Goal: Information Seeking & Learning: Learn about a topic

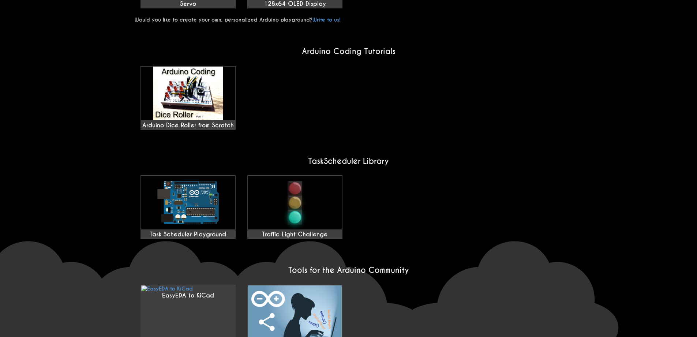
scroll to position [483, 0]
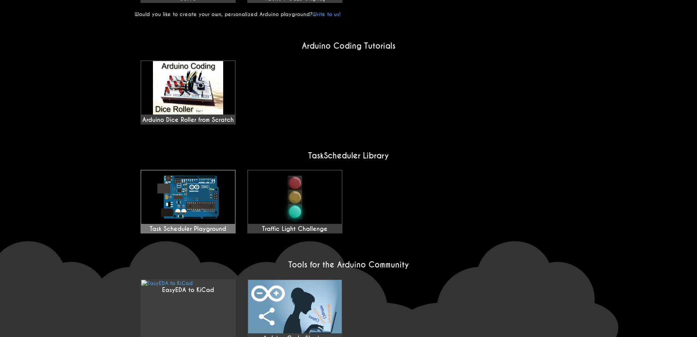
click at [207, 177] on img at bounding box center [188, 196] width 94 height 53
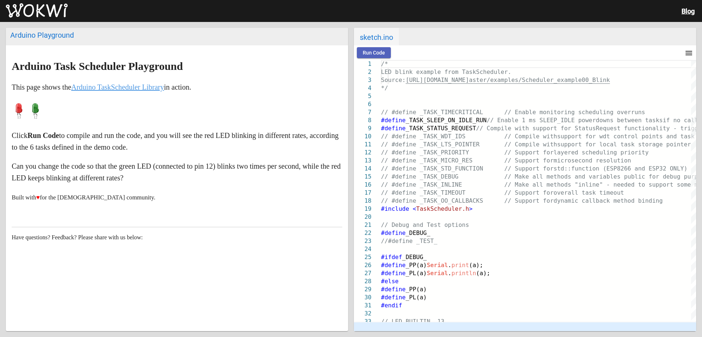
click at [381, 50] on span "Run Code" at bounding box center [374, 53] width 22 height 6
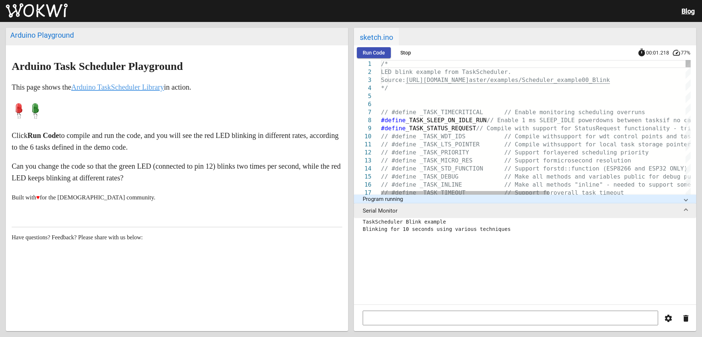
click at [142, 87] on link "Arduino TaskScheduler Library" at bounding box center [117, 87] width 93 height 8
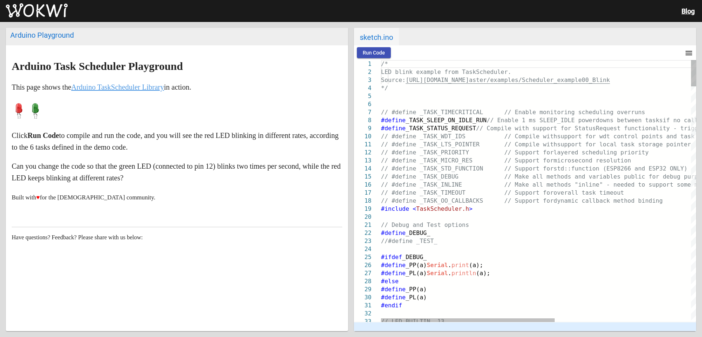
click at [177, 199] on p "Built with ♥ for the Arduino community." at bounding box center [177, 197] width 331 height 12
click at [60, 38] on div "Arduino Playground" at bounding box center [176, 35] width 333 height 9
click at [168, 38] on div "Arduino Playground" at bounding box center [176, 35] width 333 height 9
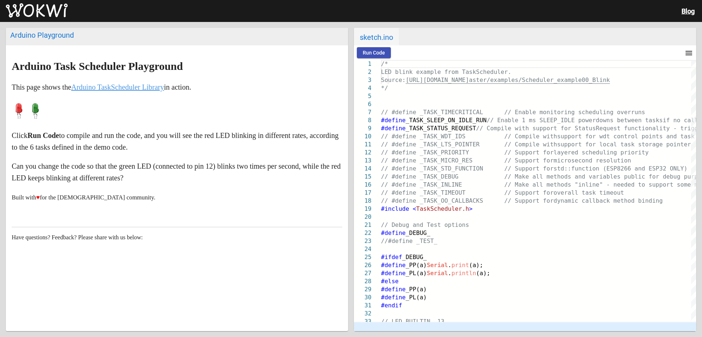
click at [173, 38] on div "Arduino Playground" at bounding box center [176, 35] width 333 height 9
drag, startPoint x: 105, startPoint y: 195, endPoint x: 85, endPoint y: 186, distance: 21.5
click at [85, 186] on markdown "Arduino Task Scheduler Playground This page shows the Arduino TaskScheduler Lib…" at bounding box center [177, 131] width 331 height 143
drag, startPoint x: 263, startPoint y: 212, endPoint x: 221, endPoint y: 199, distance: 44.7
click at [221, 199] on article "Arduino Task Scheduler Playground This page shows the Arduino TaskScheduler Lib…" at bounding box center [177, 176] width 342 height 262
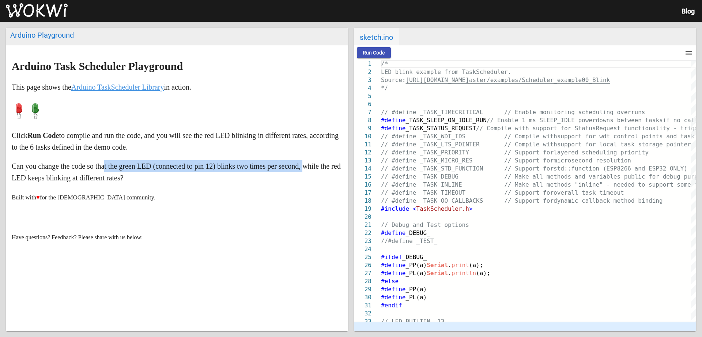
drag, startPoint x: 32, startPoint y: 171, endPoint x: 23, endPoint y: 169, distance: 8.6
click at [5, 174] on div "Arduino Playground Arduino Task Scheduler Playground This page shows the Arduin…" at bounding box center [351, 179] width 702 height 315
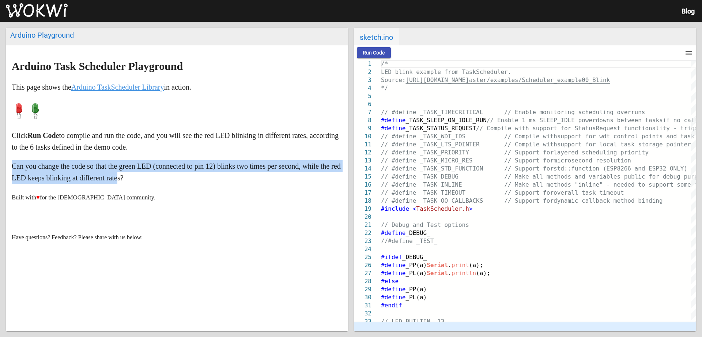
drag, startPoint x: 56, startPoint y: 161, endPoint x: 270, endPoint y: 170, distance: 214.1
click at [184, 177] on markdown "Arduino Task Scheduler Playground This page shows the Arduino TaskScheduler Lib…" at bounding box center [177, 131] width 331 height 143
drag, startPoint x: 218, startPoint y: 145, endPoint x: 166, endPoint y: 60, distance: 99.7
click at [187, 203] on markdown "Arduino Task Scheduler Playground This page shows the Arduino TaskScheduler Lib…" at bounding box center [177, 131] width 331 height 143
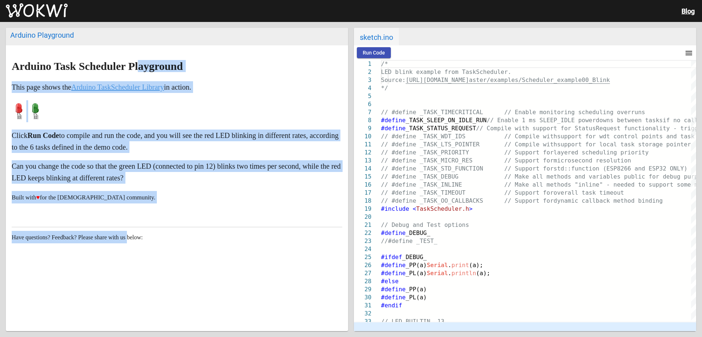
drag, startPoint x: 163, startPoint y: 60, endPoint x: 137, endPoint y: 134, distance: 79.1
click at [138, 223] on article "Arduino Task Scheduler Playground This page shows the Arduino TaskScheduler Lib…" at bounding box center [177, 176] width 342 height 262
click at [324, 127] on markdown "Arduino Task Scheduler Playground This page shows the Arduino TaskScheduler Lib…" at bounding box center [177, 131] width 331 height 143
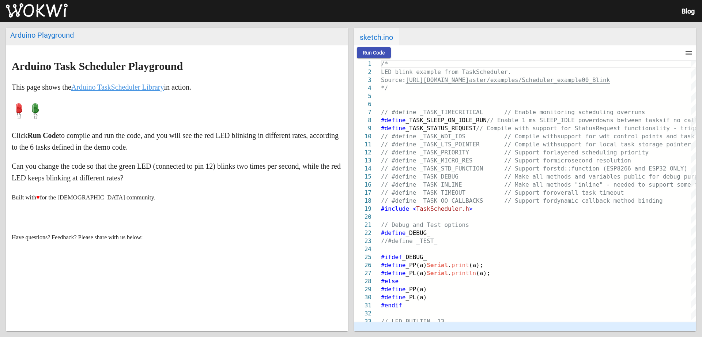
click at [354, 50] on div "Run Code menu timer 00:00.000 speed" at bounding box center [525, 52] width 342 height 15
click at [370, 52] on span "Run Code" at bounding box center [374, 53] width 22 height 6
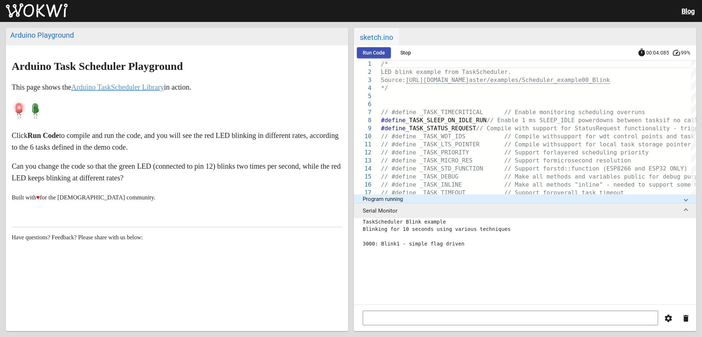
click at [410, 54] on span "Stop" at bounding box center [405, 53] width 11 height 6
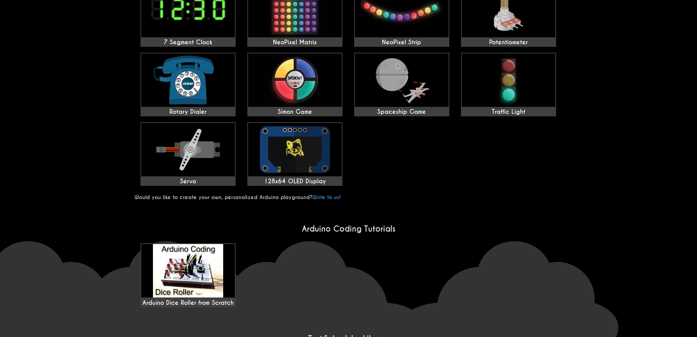
scroll to position [277, 0]
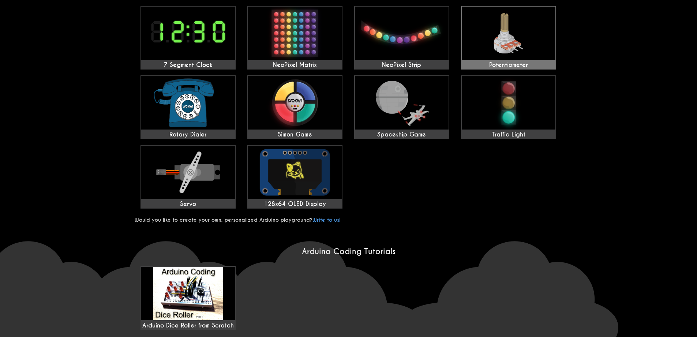
click at [551, 51] on img at bounding box center [508, 33] width 94 height 53
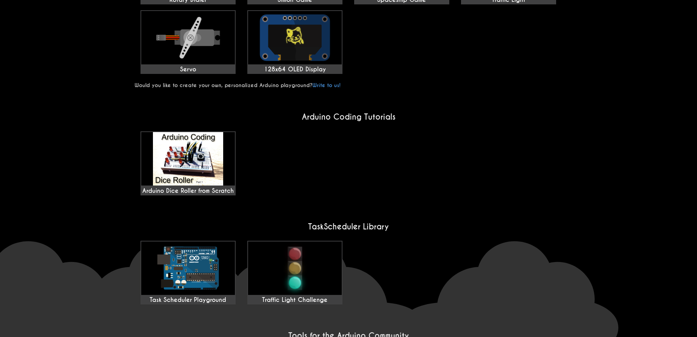
scroll to position [500, 0]
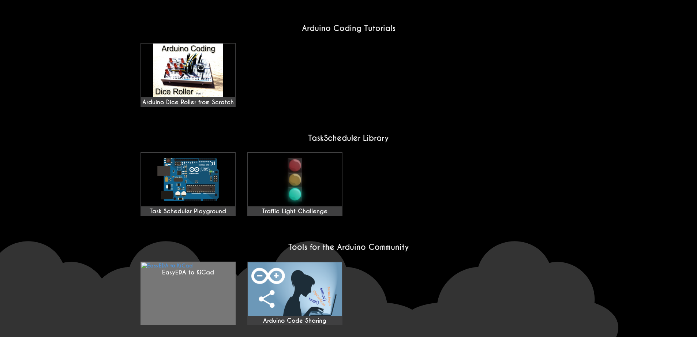
click at [203, 261] on link "EasyEDA to KiCad" at bounding box center [187, 293] width 95 height 64
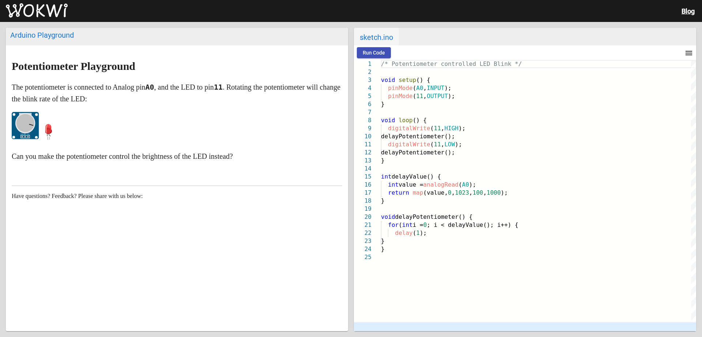
drag, startPoint x: 19, startPoint y: 123, endPoint x: 120, endPoint y: 133, distance: 101.4
click at [139, 140] on p at bounding box center [177, 127] width 331 height 31
drag, startPoint x: 39, startPoint y: 122, endPoint x: 48, endPoint y: 106, distance: 17.7
click at [48, 106] on markdown "Potentiometer Playground The potentiometer is connected to Analog pin A0 , and …" at bounding box center [177, 111] width 331 height 102
drag, startPoint x: 39, startPoint y: 119, endPoint x: 91, endPoint y: 121, distance: 52.3
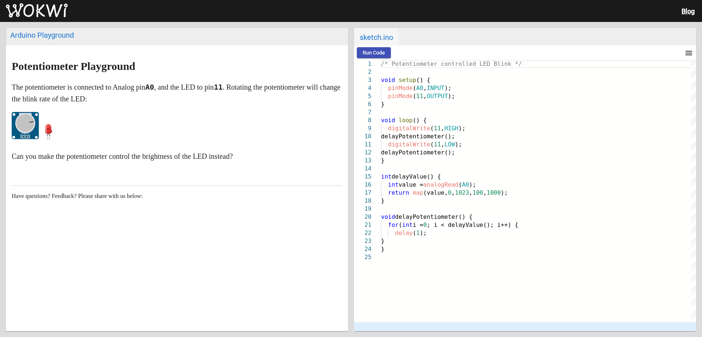
click at [99, 121] on p at bounding box center [177, 127] width 331 height 31
drag, startPoint x: 49, startPoint y: 121, endPoint x: 61, endPoint y: 123, distance: 12.9
click at [56, 123] on p at bounding box center [177, 127] width 331 height 31
drag, startPoint x: 172, startPoint y: 108, endPoint x: 11, endPoint y: 89, distance: 162.7
click at [92, 102] on markdown "Potentiometer Playground The potentiometer is connected to Analog pin A0 , and …" at bounding box center [177, 111] width 331 height 102
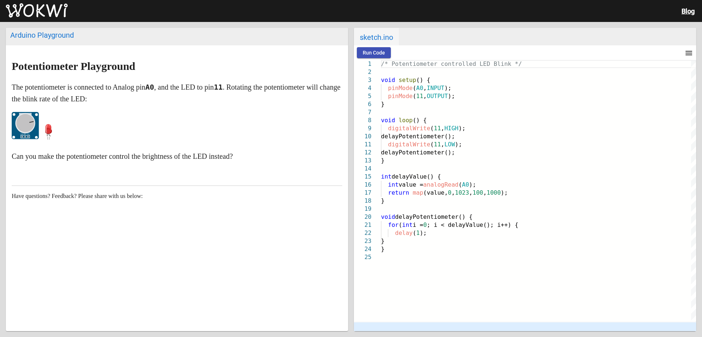
click at [39, 36] on div "Arduino Playground" at bounding box center [176, 35] width 333 height 9
drag, startPoint x: 90, startPoint y: 38, endPoint x: 208, endPoint y: 52, distance: 118.3
click at [4, 55] on div "Arduino Playground Potentiometer Playground The potentiometer is connected to A…" at bounding box center [351, 179] width 702 height 315
drag, startPoint x: 305, startPoint y: 74, endPoint x: 312, endPoint y: 77, distance: 7.0
click at [307, 75] on markdown "Potentiometer Playground The potentiometer is connected to Analog pin A0 , and …" at bounding box center [177, 111] width 331 height 102
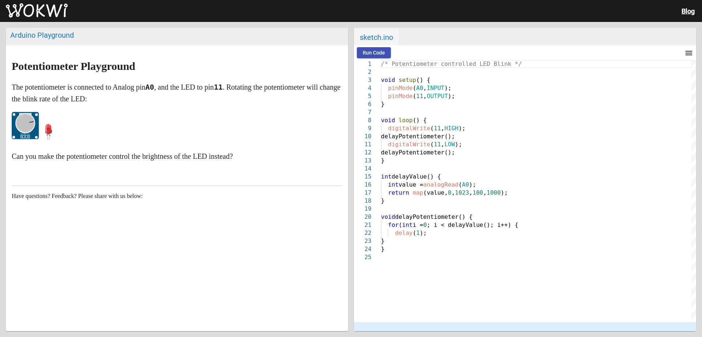
drag, startPoint x: 386, startPoint y: 39, endPoint x: 688, endPoint y: 33, distance: 302.1
click at [702, 30] on div "Arduino Playground Potentiometer Playground The potentiometer is connected to A…" at bounding box center [351, 179] width 702 height 315
click at [691, 47] on button "menu" at bounding box center [689, 52] width 15 height 15
click at [692, 52] on div at bounding box center [351, 168] width 702 height 337
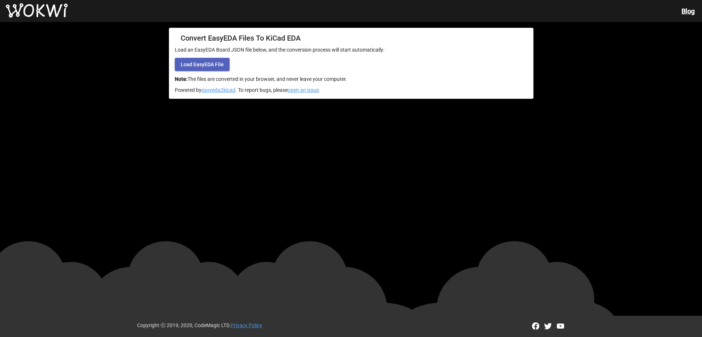
click at [214, 60] on button "Load EasyEDA File" at bounding box center [202, 64] width 55 height 13
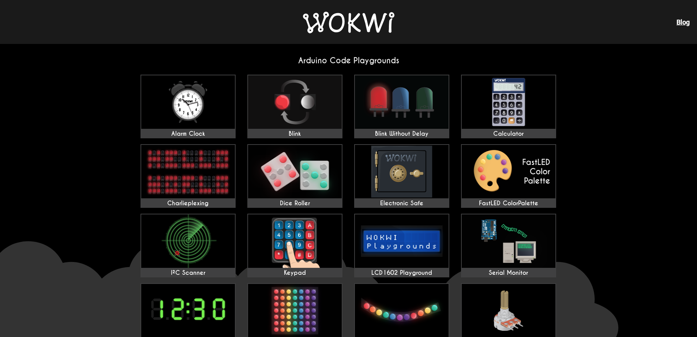
scroll to position [500, 0]
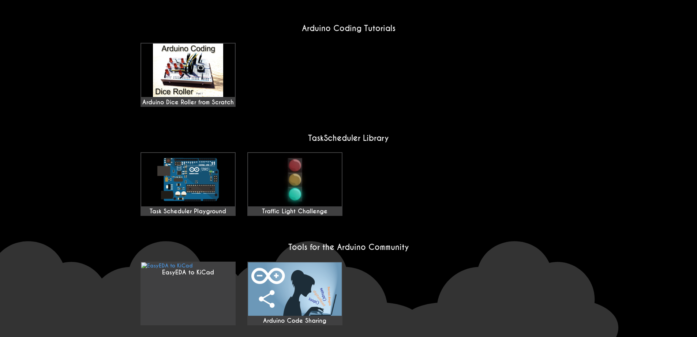
click at [426, 136] on section "TaskScheduler Library Task Scheduler Playground Traffic Light Challenge" at bounding box center [349, 176] width 428 height 86
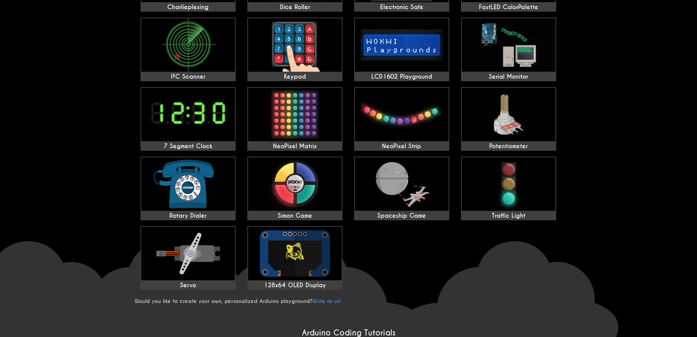
scroll to position [193, 0]
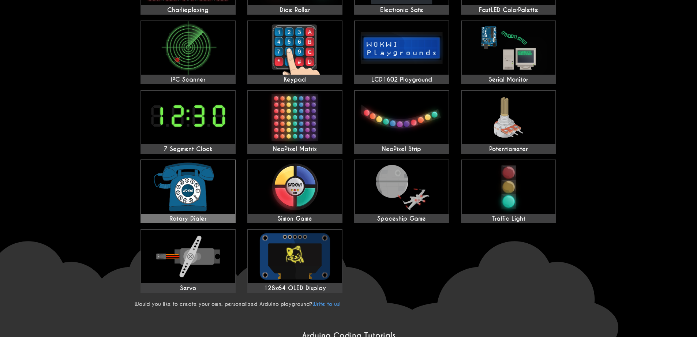
click at [235, 186] on link "Rotary Dialer" at bounding box center [187, 191] width 95 height 64
click at [58, 192] on wokwi-home "Arduino Code Playgrounds Alarm Clock Blink Blink Without Delay Calculator Charl…" at bounding box center [348, 255] width 697 height 808
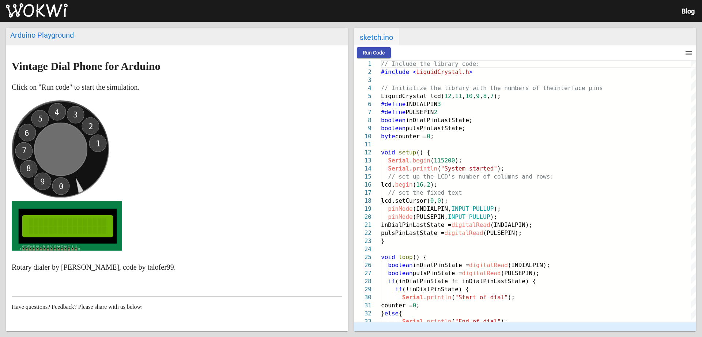
drag, startPoint x: 87, startPoint y: 140, endPoint x: 76, endPoint y: 102, distance: 39.8
click at [76, 102] on icon "0 9 8 7 6 5 4 3 2 1" at bounding box center [60, 148] width 97 height 97
drag, startPoint x: 78, startPoint y: 190, endPoint x: 42, endPoint y: 195, distance: 35.8
click at [42, 195] on icon "0 9 8 7 6 5 4 3 2 1" at bounding box center [60, 148] width 97 height 97
drag, startPoint x: 72, startPoint y: 187, endPoint x: 59, endPoint y: 188, distance: 13.2
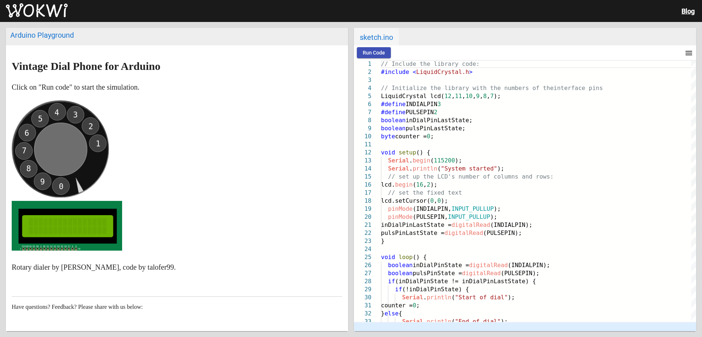
click at [59, 188] on icon "0 9 8 7 6 5 4 3 2 1" at bounding box center [60, 148] width 97 height 97
drag, startPoint x: 64, startPoint y: 186, endPoint x: 45, endPoint y: 178, distance: 21.1
click at [46, 180] on circle at bounding box center [60, 148] width 97 height 97
click at [32, 166] on circle at bounding box center [60, 148] width 97 height 97
drag, startPoint x: 31, startPoint y: 172, endPoint x: 43, endPoint y: 138, distance: 36.0
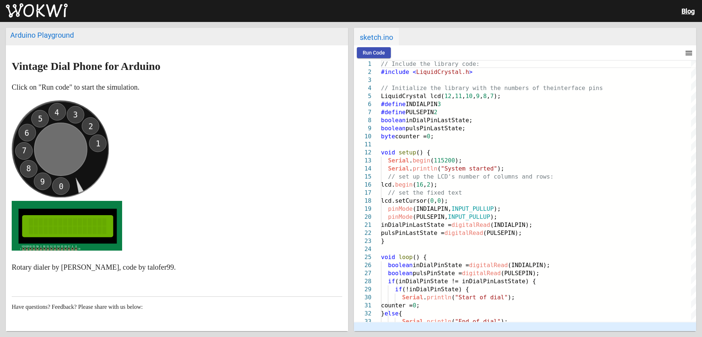
click at [43, 138] on circle at bounding box center [60, 148] width 97 height 97
click at [24, 171] on circle at bounding box center [60, 148] width 97 height 97
click at [29, 169] on text "8" at bounding box center [28, 168] width 5 height 9
click at [29, 128] on circle at bounding box center [60, 148] width 97 height 97
click at [29, 132] on text "6" at bounding box center [27, 133] width 5 height 9
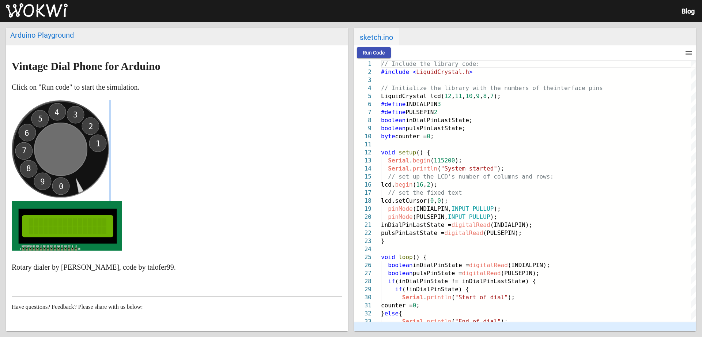
drag, startPoint x: 90, startPoint y: 223, endPoint x: 93, endPoint y: 180, distance: 43.6
click at [92, 180] on p at bounding box center [177, 177] width 331 height 154
drag, startPoint x: 134, startPoint y: 169, endPoint x: 84, endPoint y: 183, distance: 51.5
click at [112, 214] on p at bounding box center [177, 177] width 331 height 154
click at [92, 142] on circle at bounding box center [60, 148] width 97 height 97
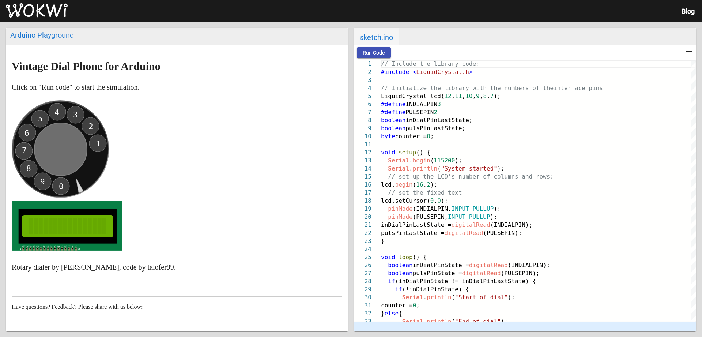
click at [89, 124] on text "2" at bounding box center [90, 126] width 5 height 9
